Goal: Task Accomplishment & Management: Manage account settings

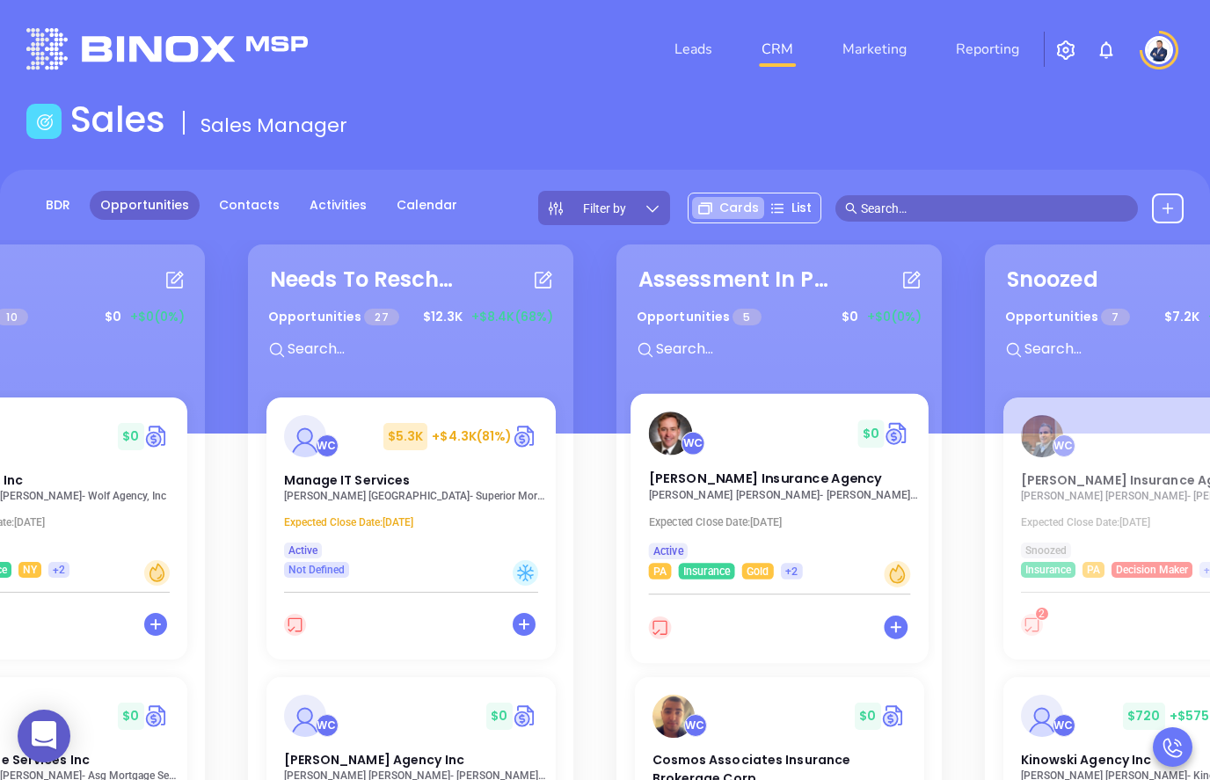
click at [757, 629] on div at bounding box center [780, 637] width 298 height 55
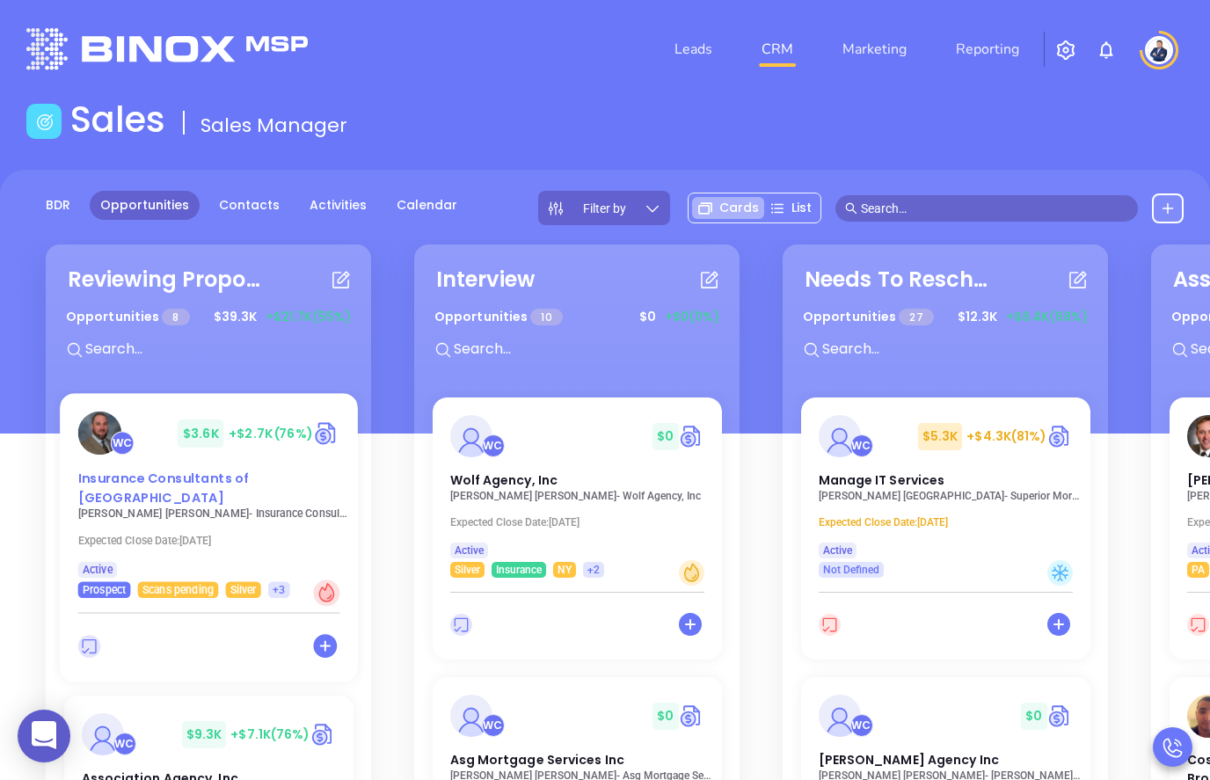
click at [177, 439] on div "WC $ 3.6K +$2.7K (76%)" at bounding box center [208, 433] width 283 height 43
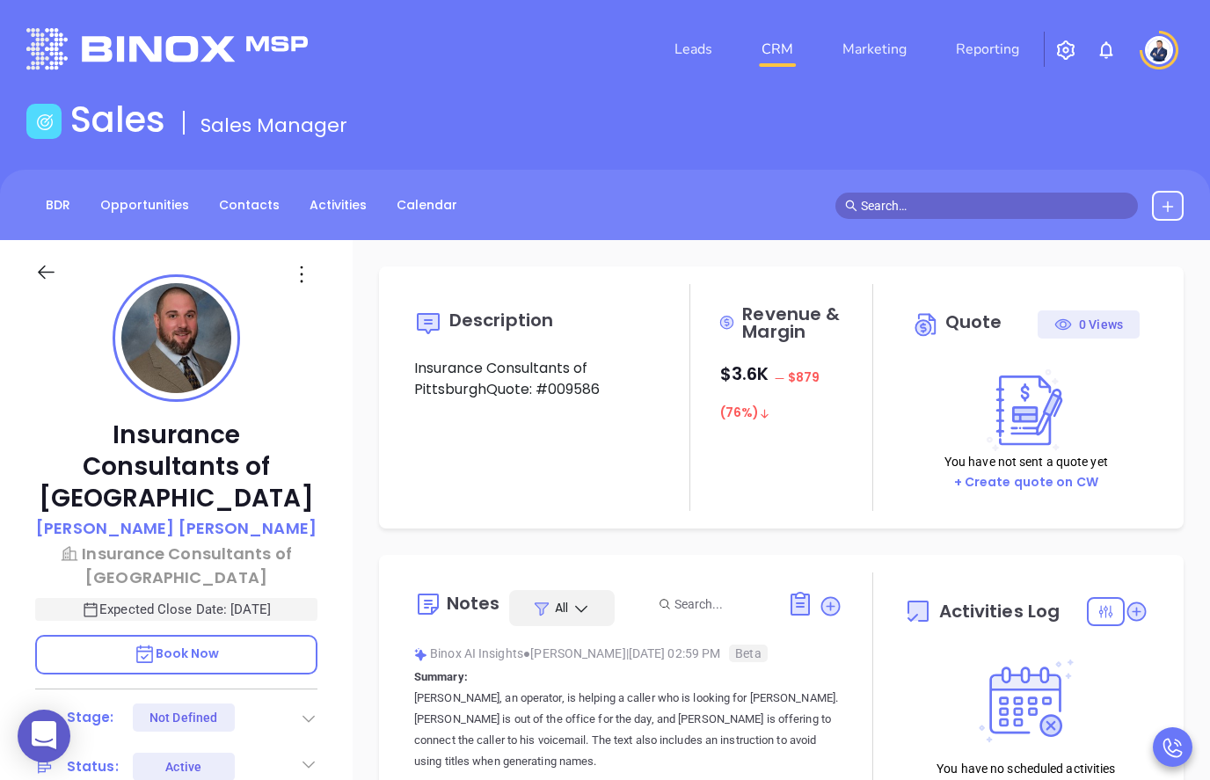
type input "10:00 am"
type input "[DATE]"
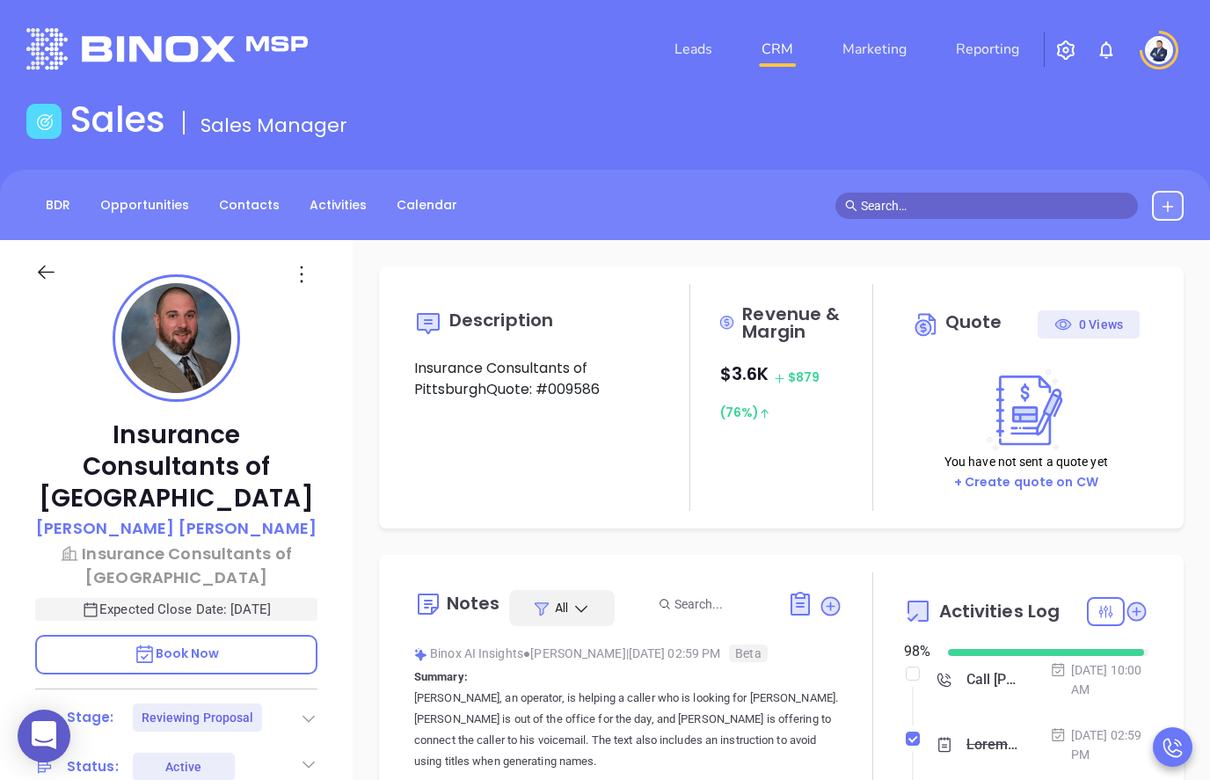
type input "[PERSON_NAME]"
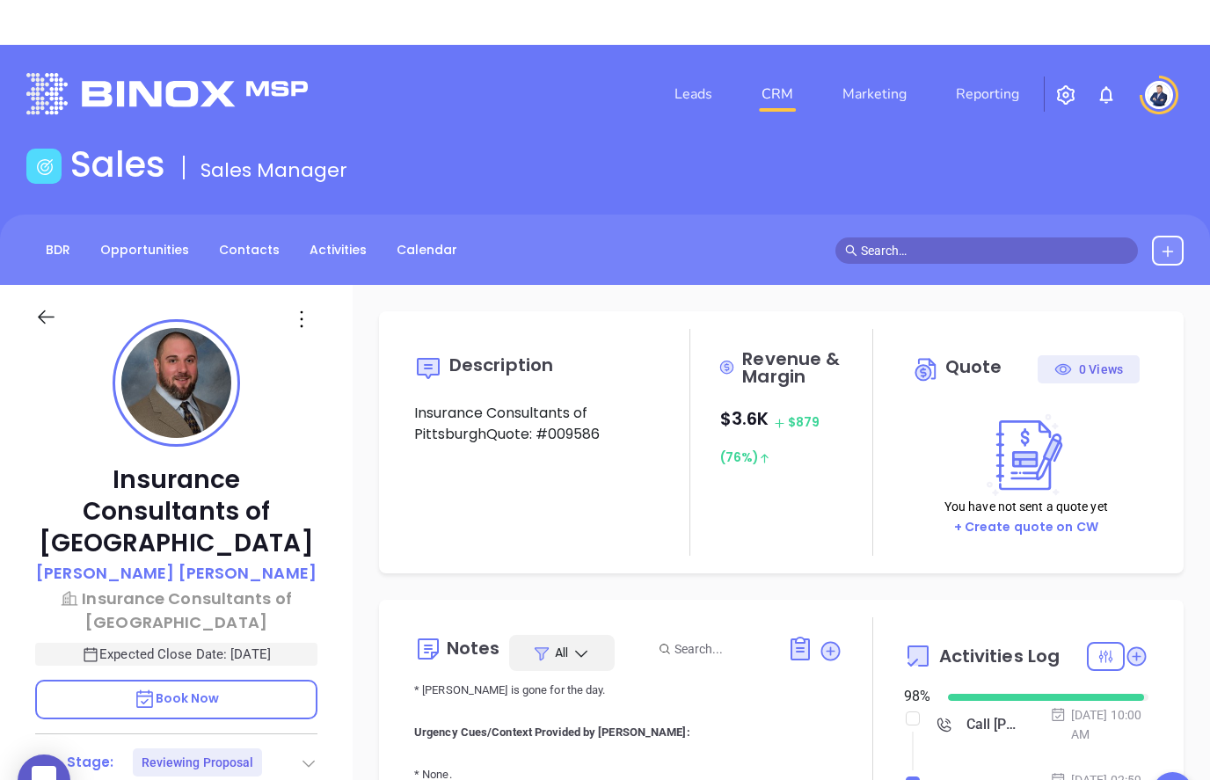
scroll to position [1229, 0]
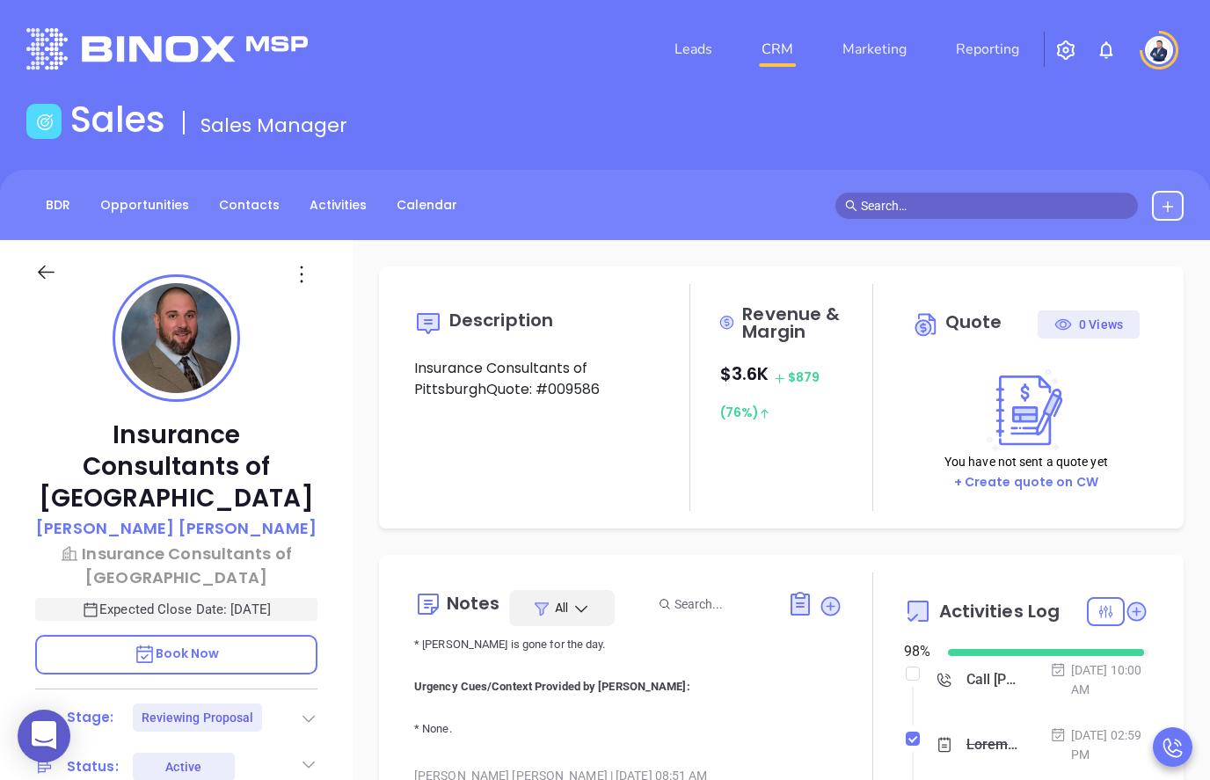
click at [54, 270] on icon at bounding box center [46, 272] width 22 height 22
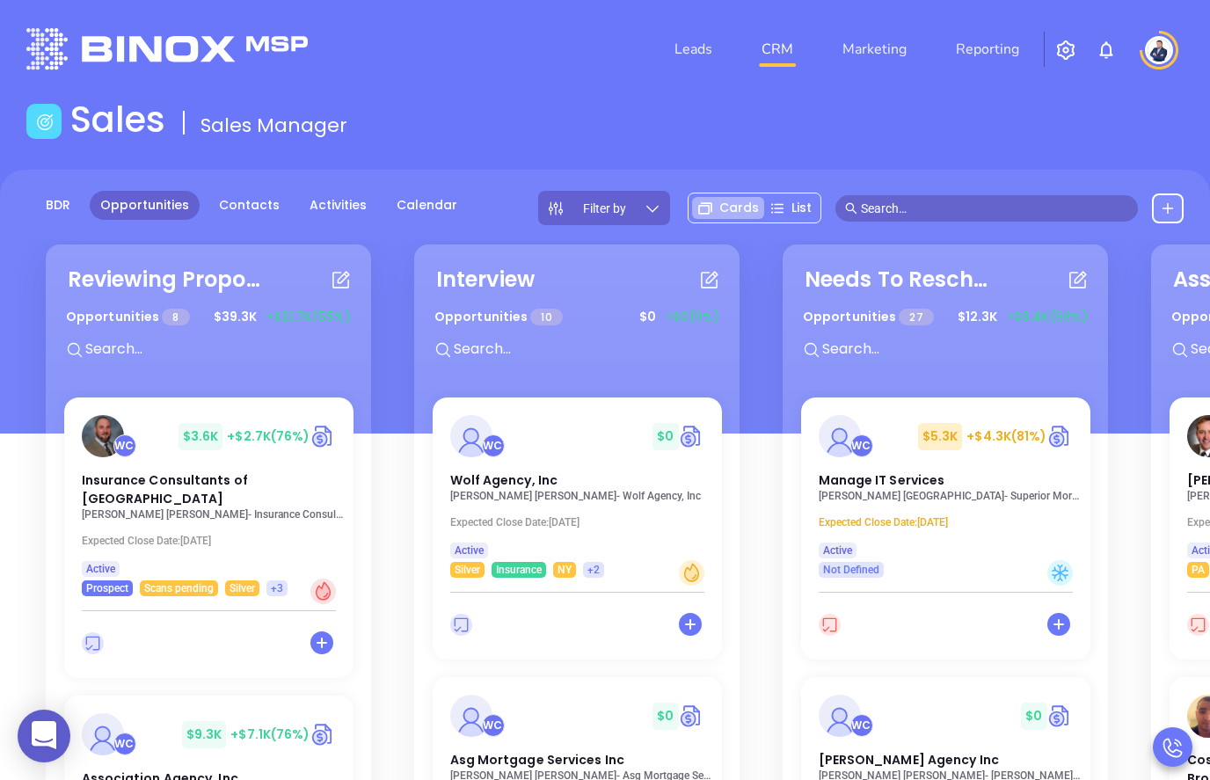
click at [887, 208] on input "text" at bounding box center [994, 208] width 267 height 19
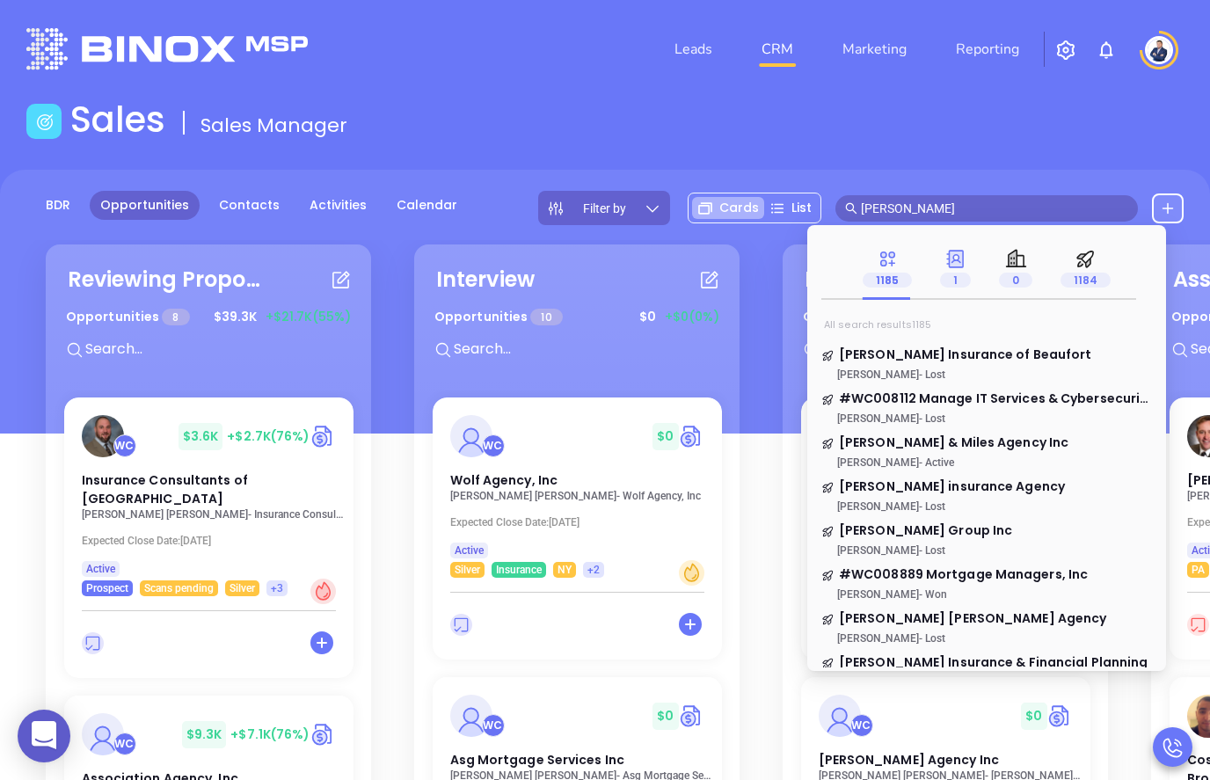
type input "[PERSON_NAME]"
click at [893, 260] on icon at bounding box center [956, 259] width 22 height 22
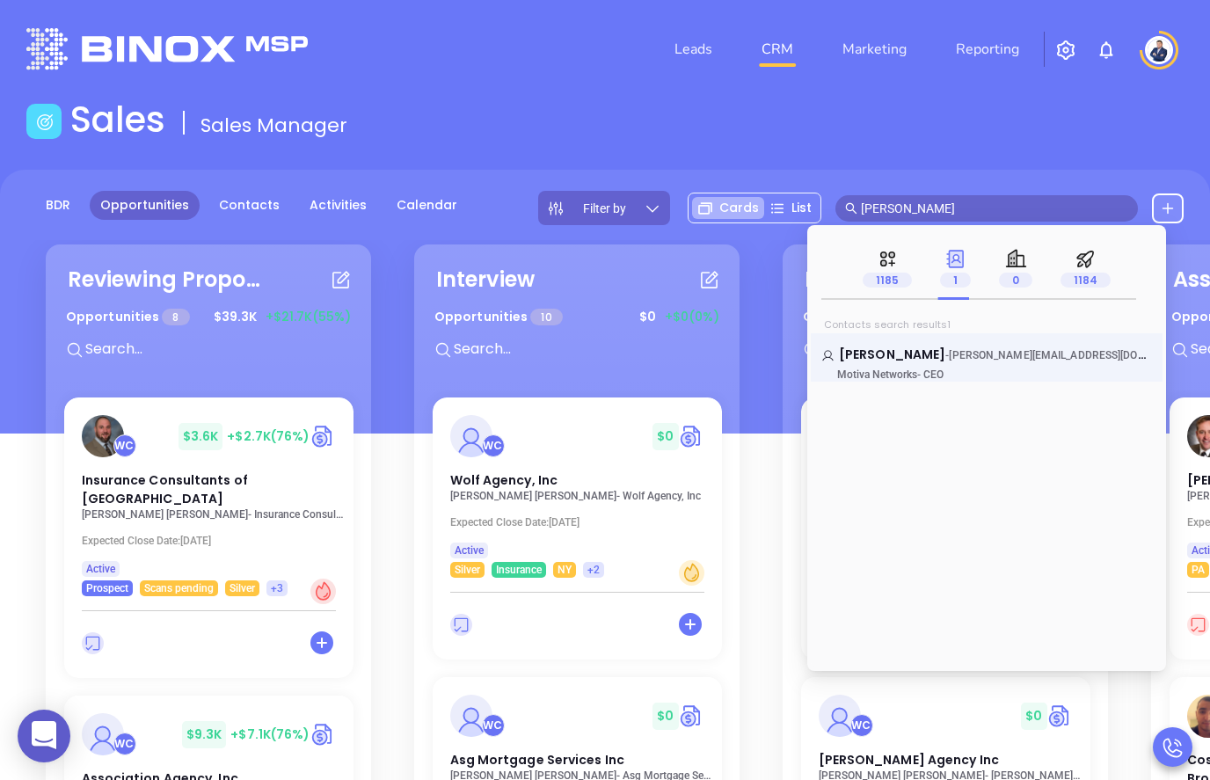
click at [892, 355] on link "Walter Contreras - [EMAIL_ADDRESS][DOMAIN_NAME] Motiva Networks - CEO" at bounding box center [987, 363] width 331 height 35
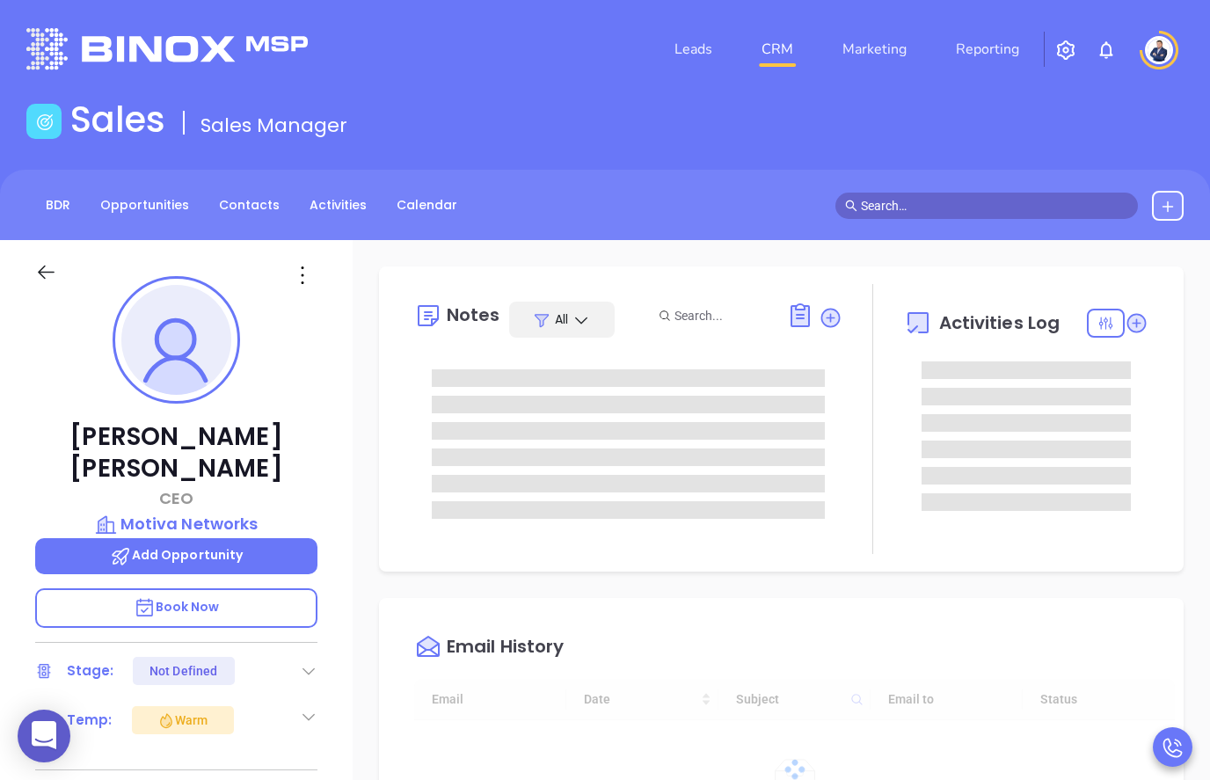
type input "[DATE]"
type input "10:00 am"
type input "[PERSON_NAME]"
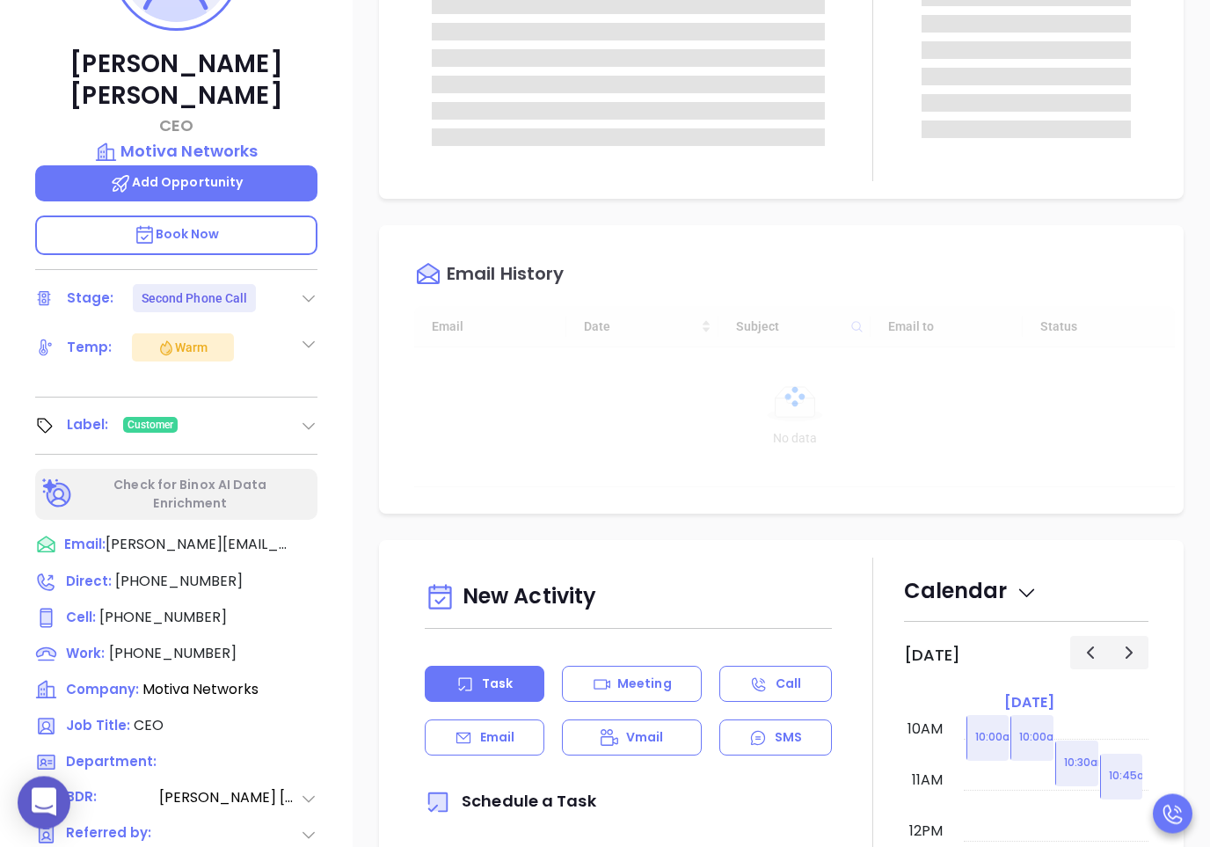
scroll to position [373, 0]
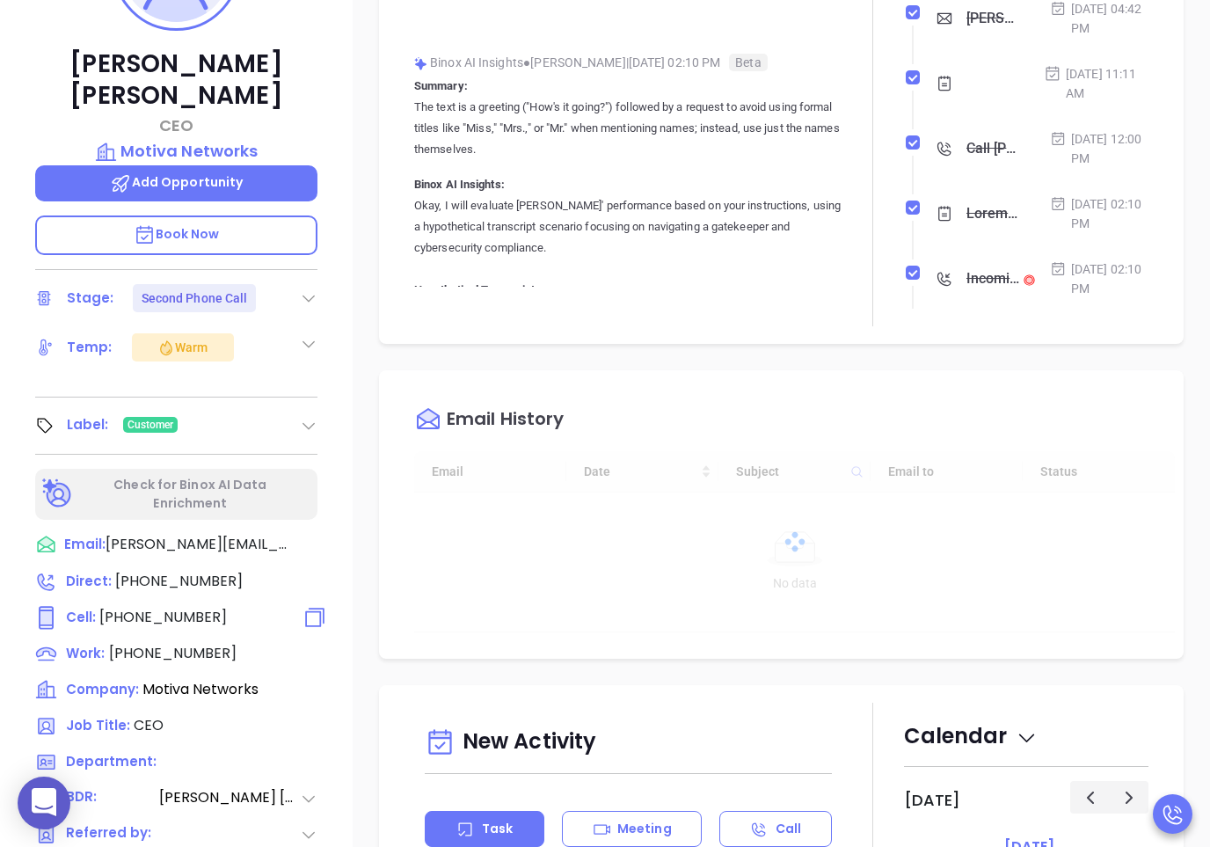
click at [172, 607] on span "[PHONE_NUMBER]" at bounding box center [163, 617] width 128 height 20
type input "[PHONE_NUMBER]"
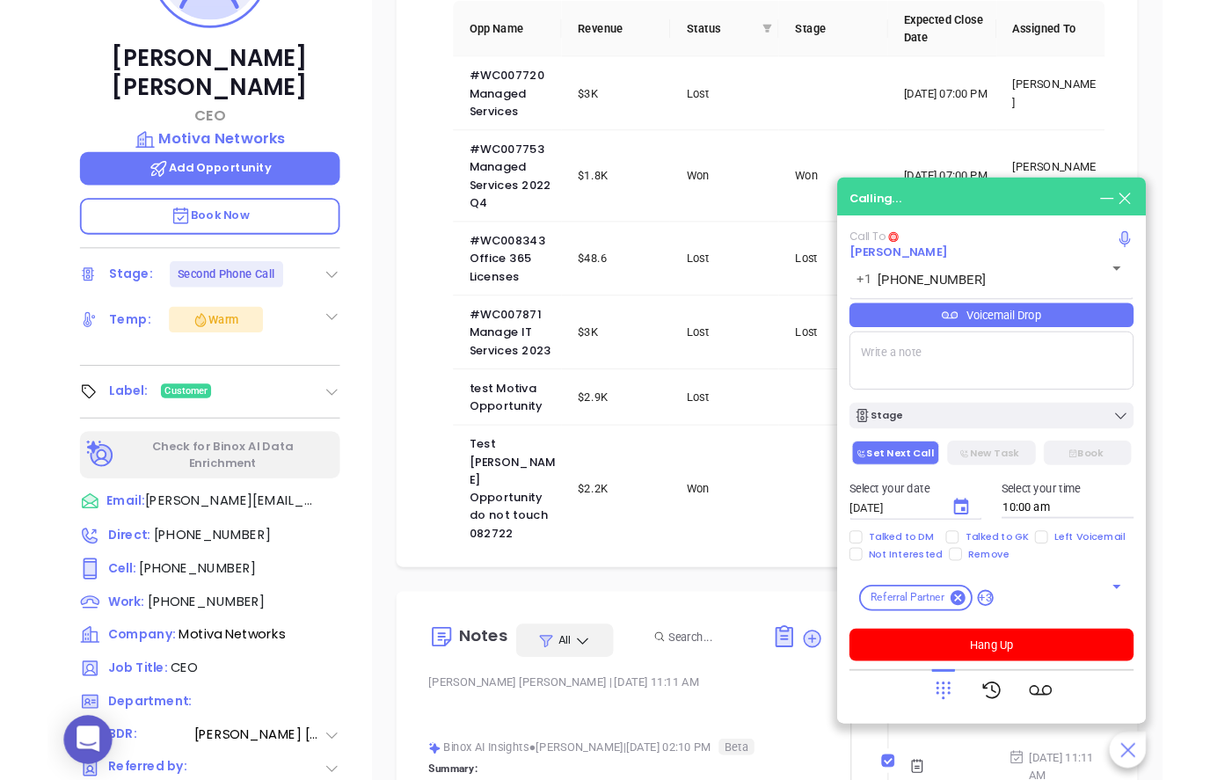
scroll to position [440, 0]
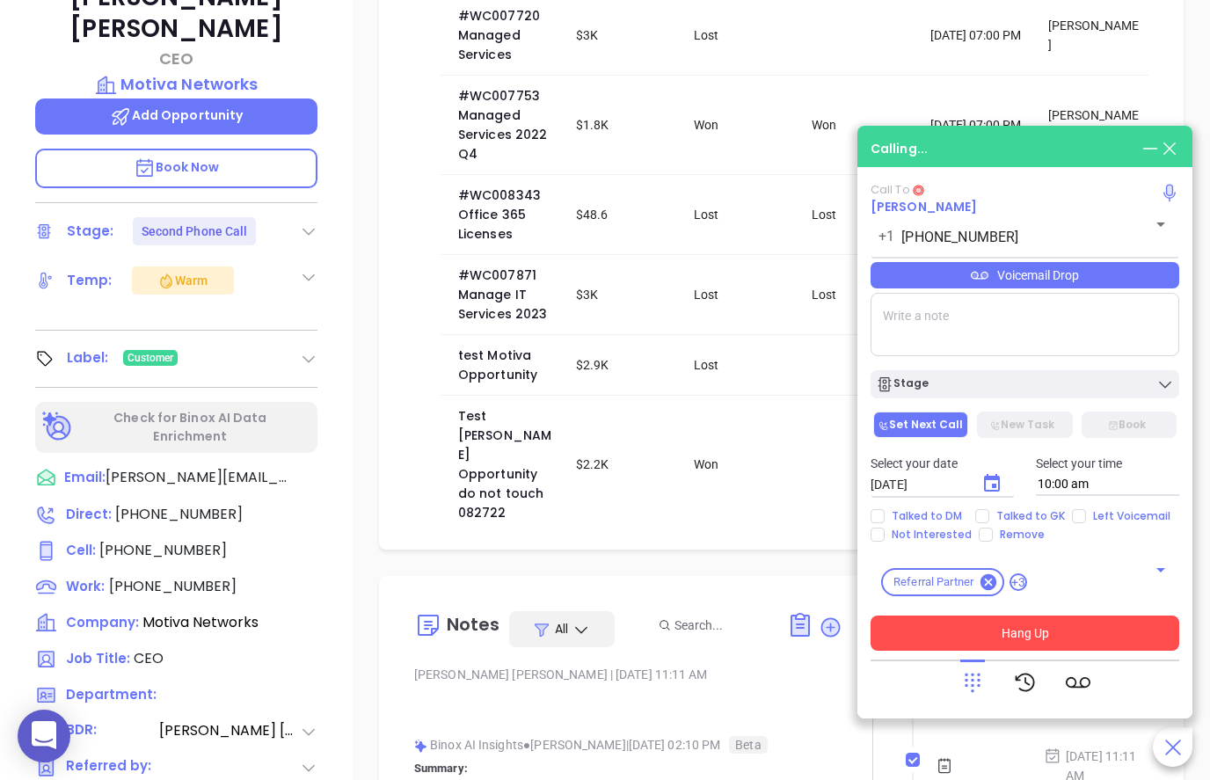
click at [893, 651] on button "Hang Up" at bounding box center [1025, 633] width 309 height 35
click at [893, 647] on button "Hang Up" at bounding box center [1025, 633] width 309 height 35
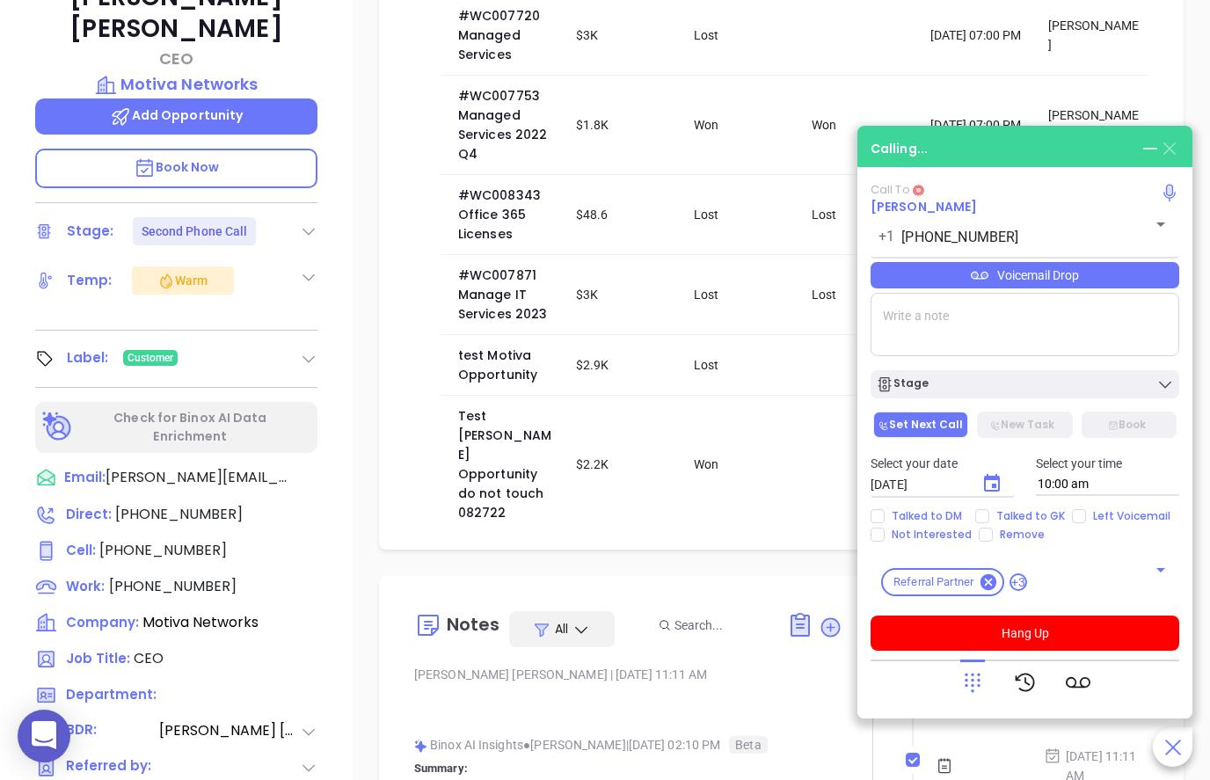
click at [893, 155] on icon at bounding box center [1170, 149] width 12 height 12
